Goal: Task Accomplishment & Management: Manage account settings

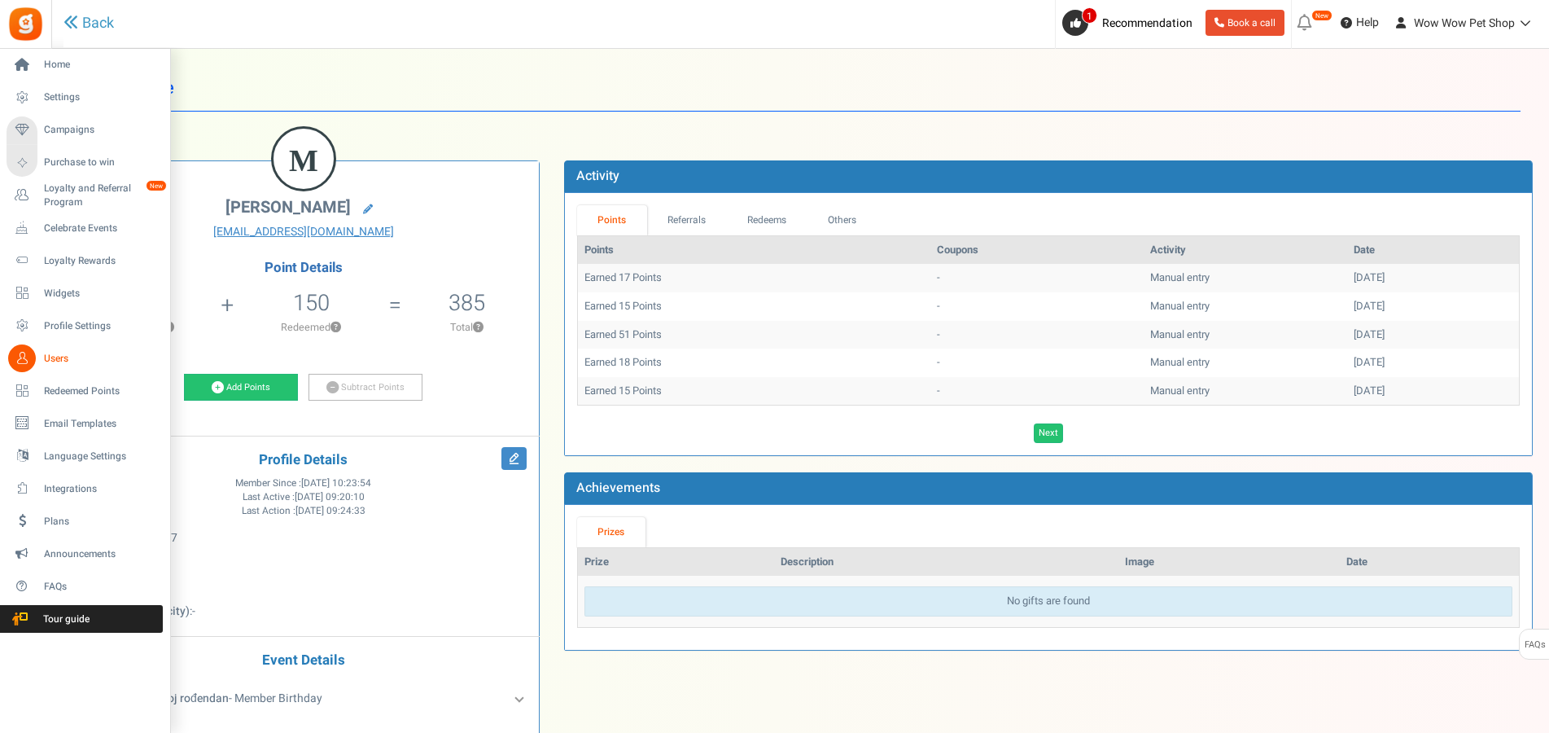
click at [40, 361] on link "Users" at bounding box center [85, 358] width 156 height 28
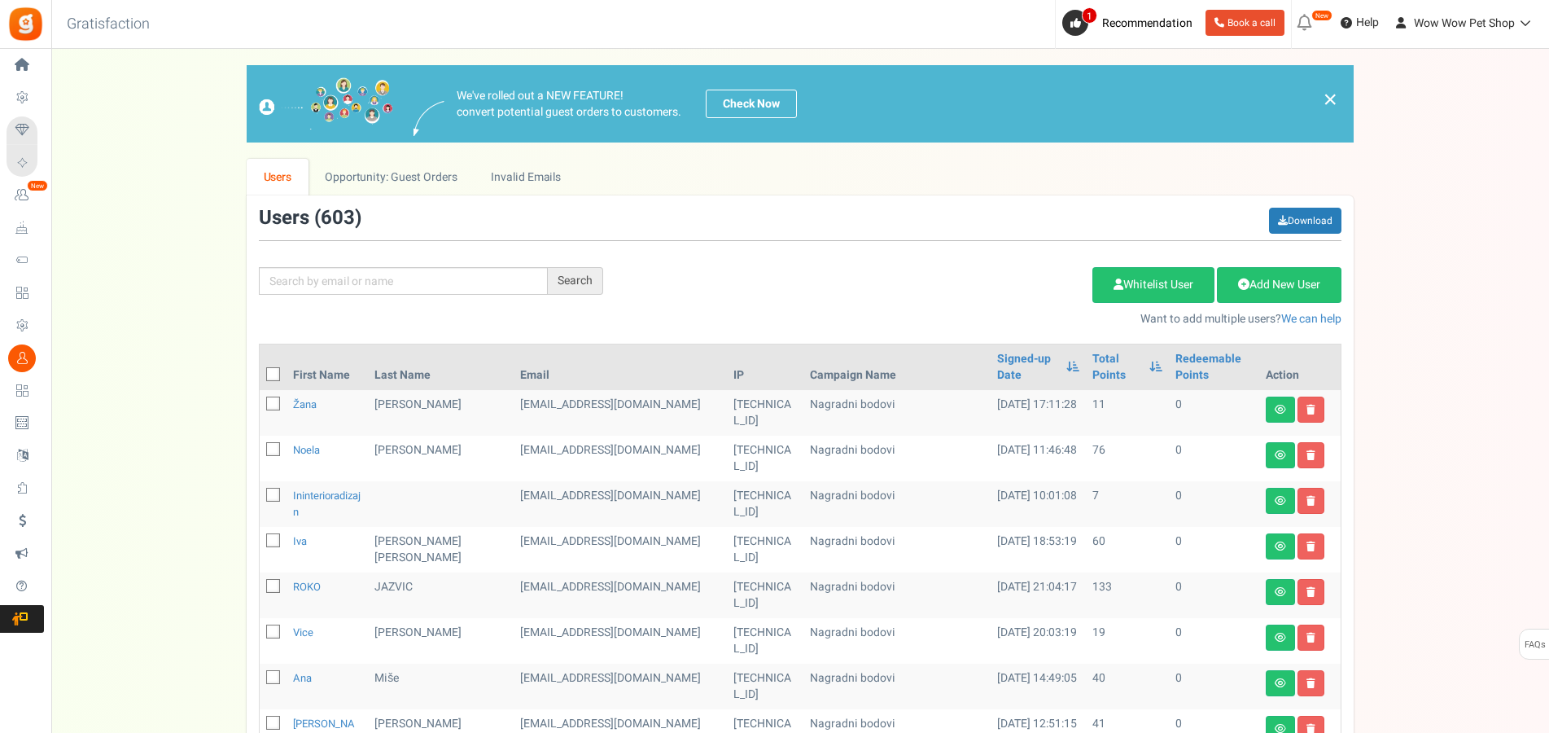
click at [439, 266] on div "Search Add Etsy Order Delete Selected Users Import Users Spam Protection Subtra…" at bounding box center [800, 268] width 1107 height 120
click at [426, 290] on input "text" at bounding box center [403, 281] width 289 height 28
type input "kemura"
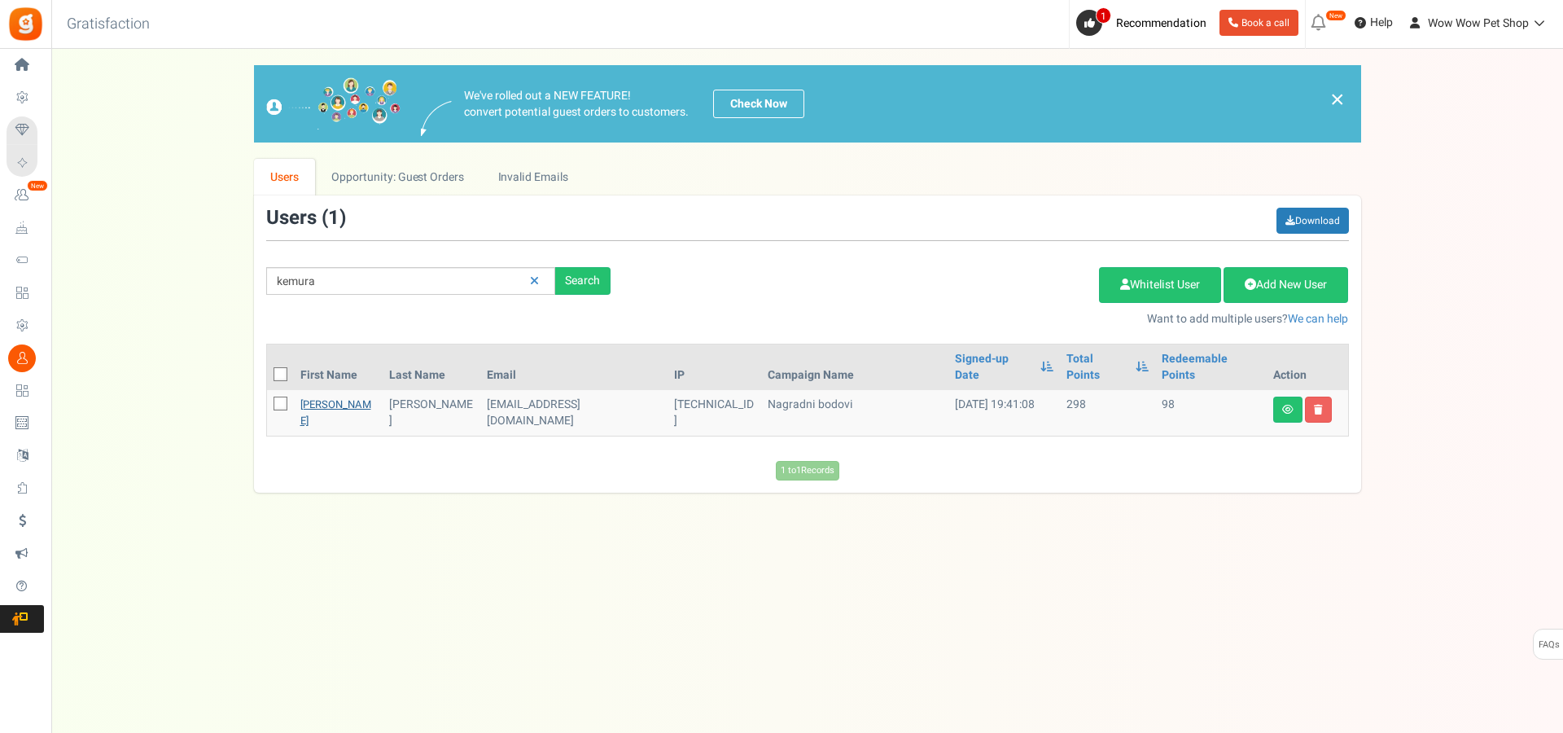
click at [325, 396] on link "[PERSON_NAME]" at bounding box center [335, 412] width 71 height 32
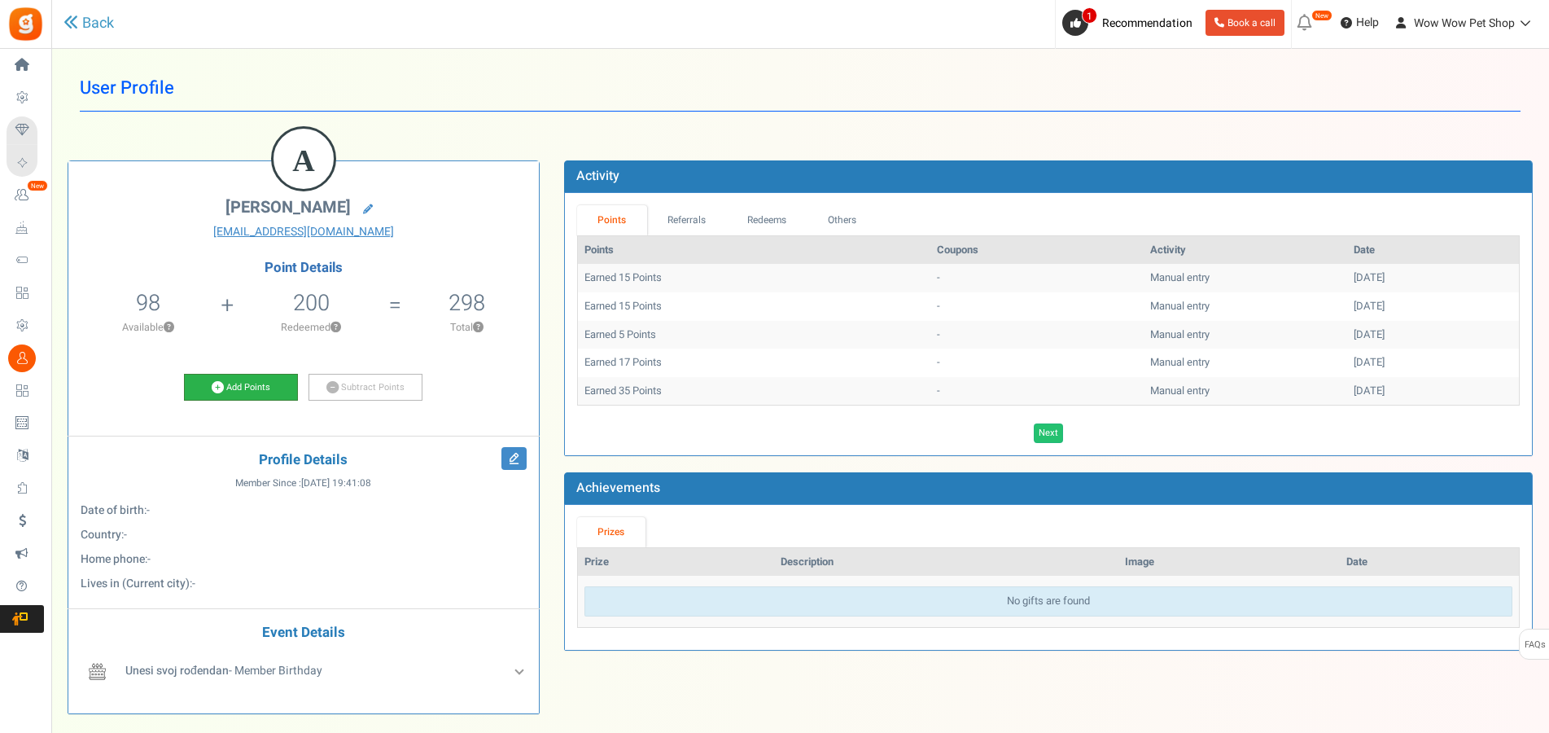
click at [264, 382] on link "Add Points" at bounding box center [241, 388] width 114 height 28
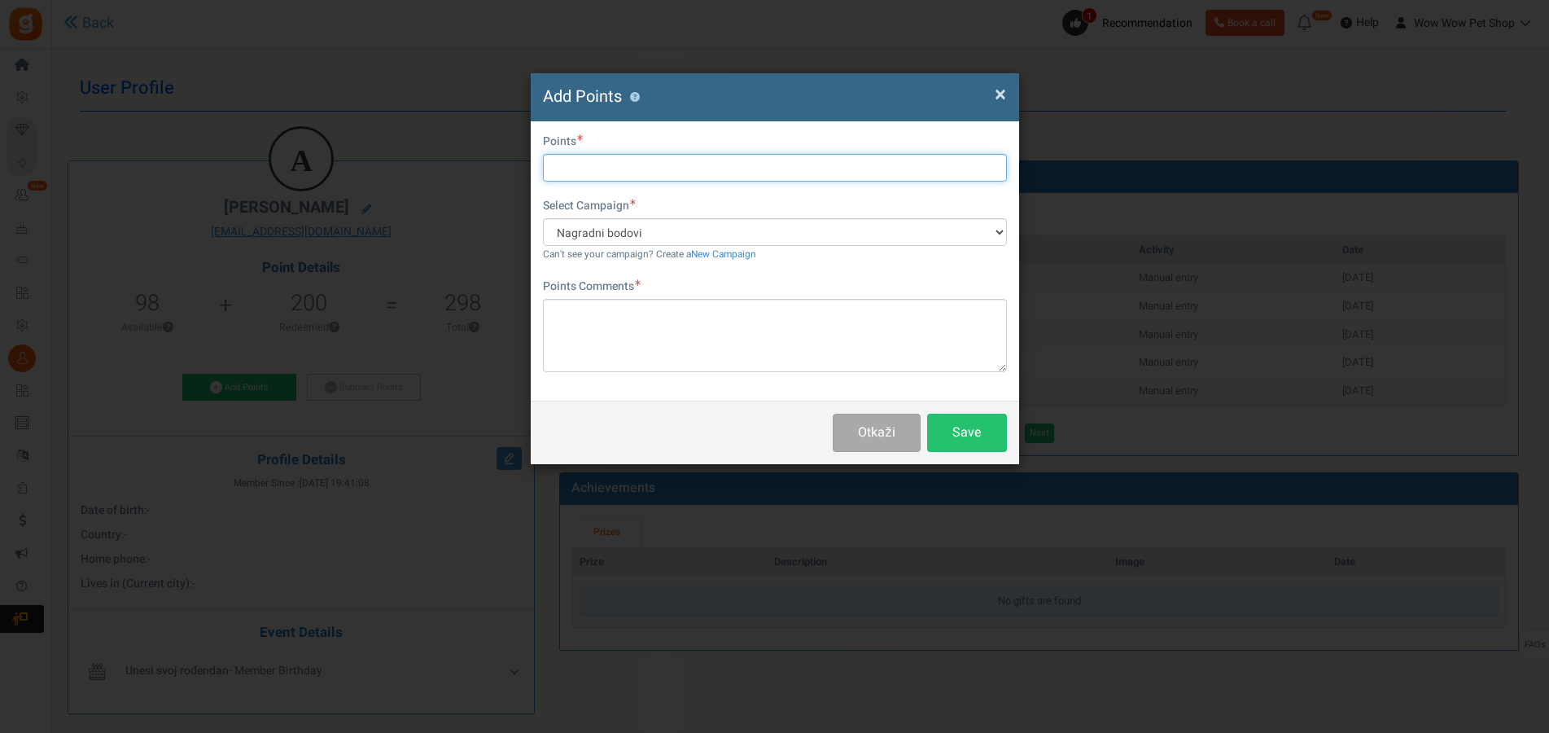
click at [621, 168] on input "text" at bounding box center [775, 168] width 464 height 28
type input "34"
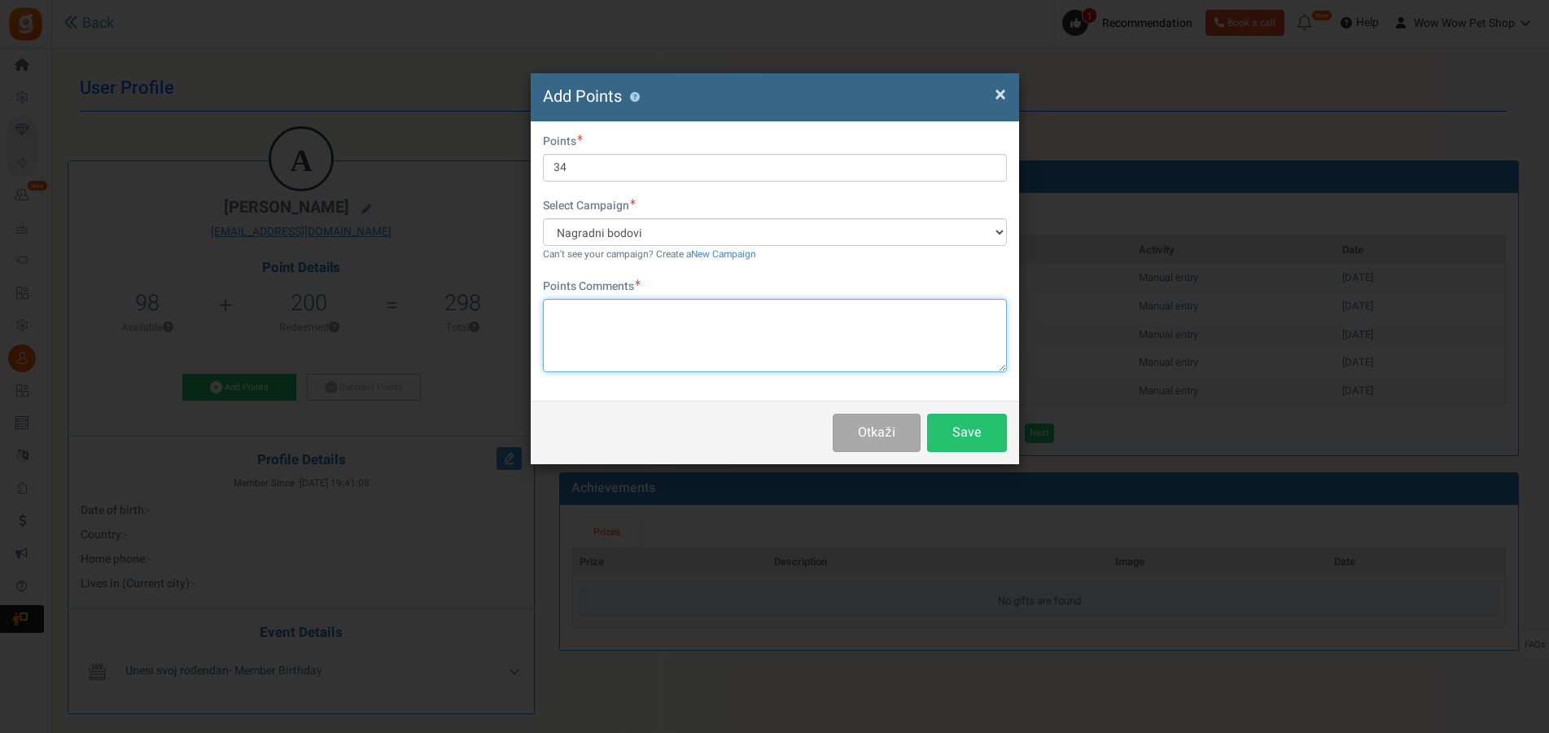
click at [622, 335] on textarea at bounding box center [775, 335] width 464 height 73
paste textarea "1554"
type textarea "Račun br. 1554"
click at [957, 428] on button "Save" at bounding box center [967, 433] width 80 height 38
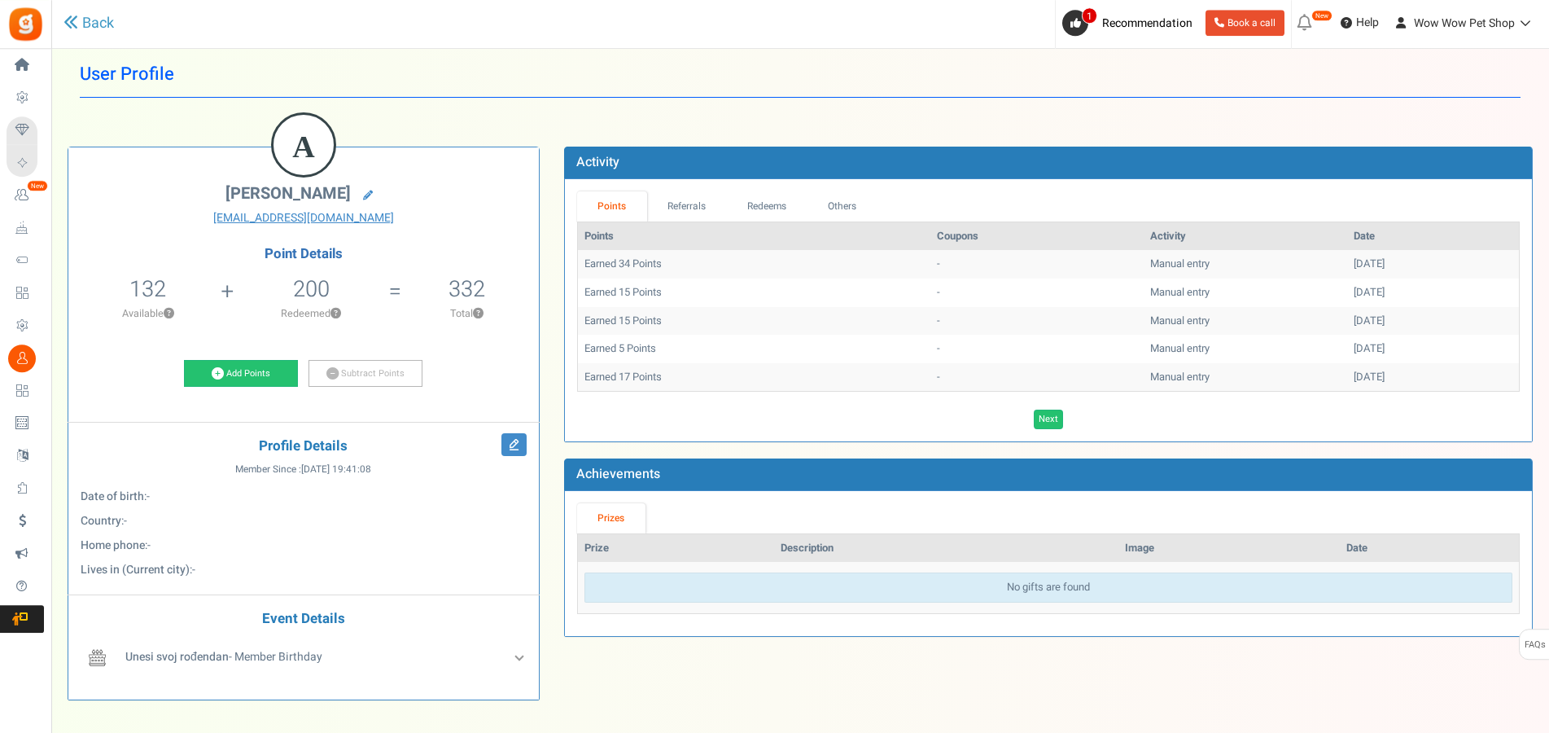
scroll to position [13, 0]
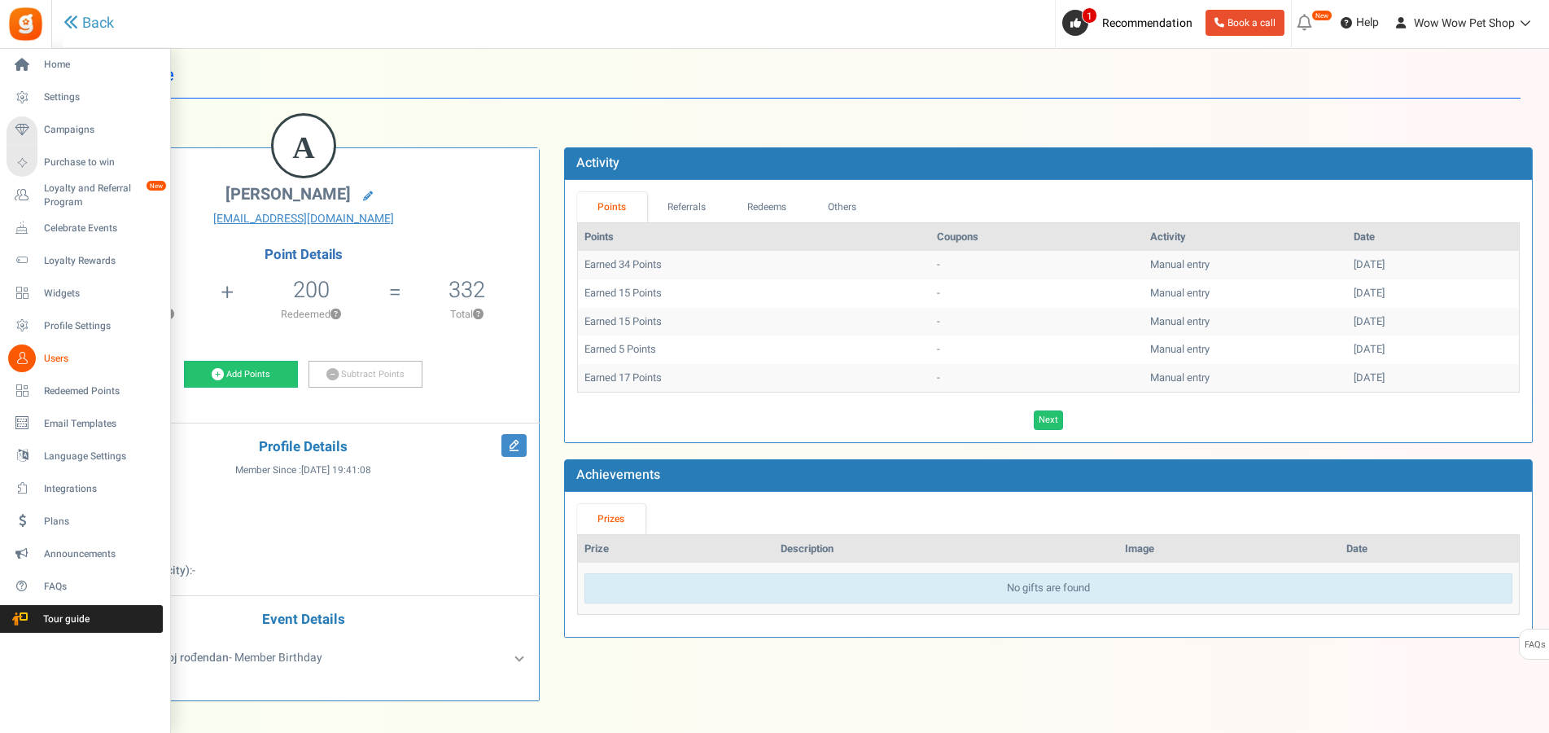
click at [37, 362] on link "Users" at bounding box center [85, 358] width 156 height 28
